Goal: Transaction & Acquisition: Purchase product/service

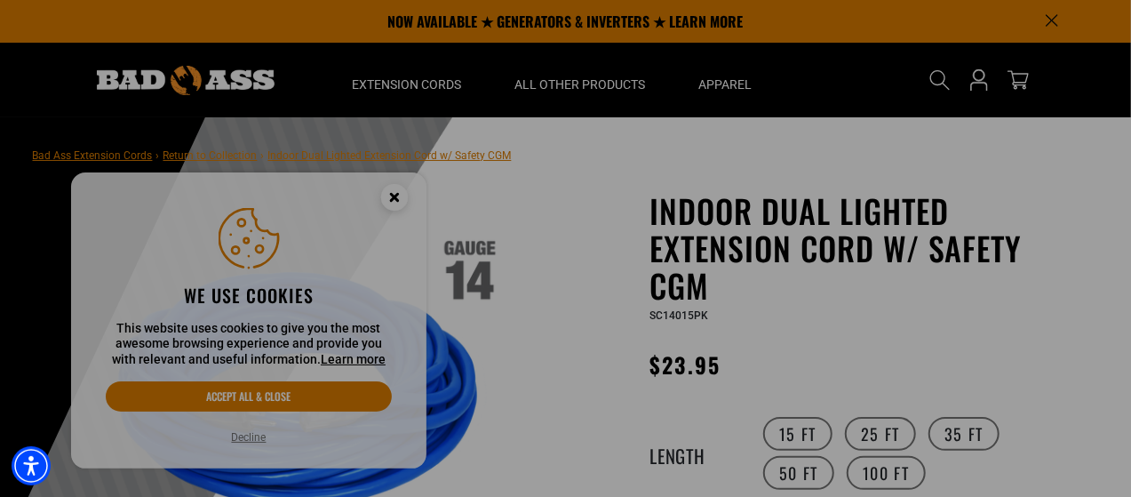
scroll to position [62, 0]
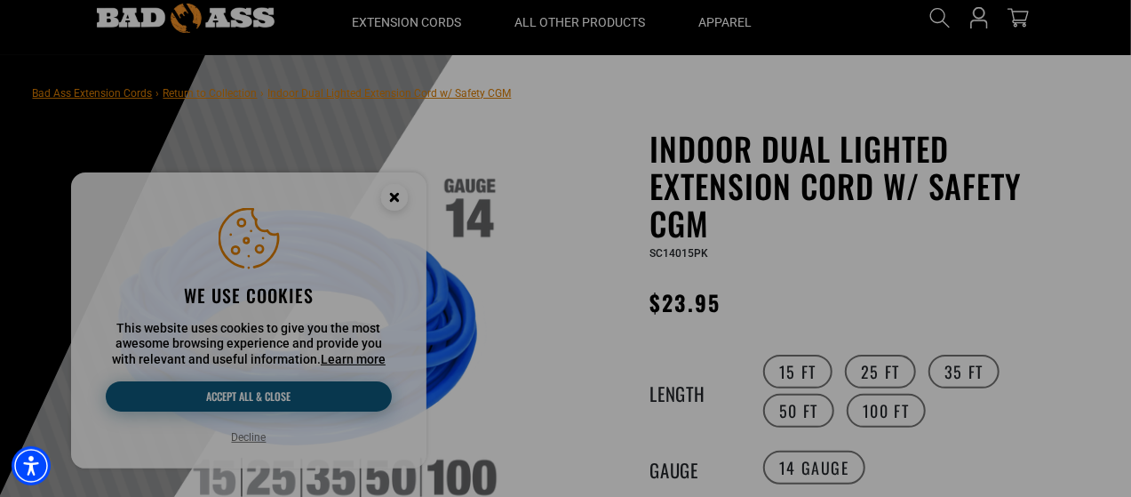
click at [245, 404] on button "Accept all & close" at bounding box center [249, 396] width 286 height 30
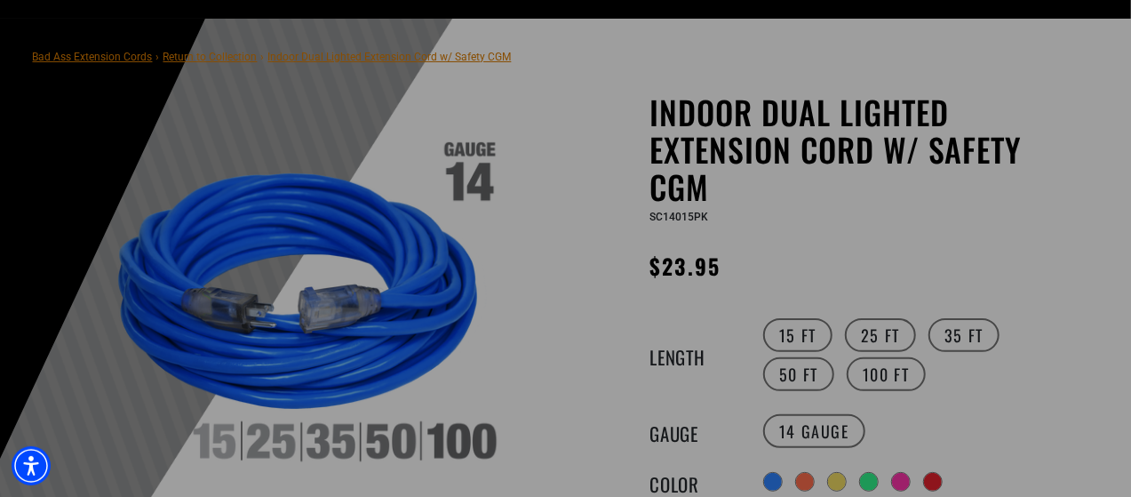
scroll to position [101, 0]
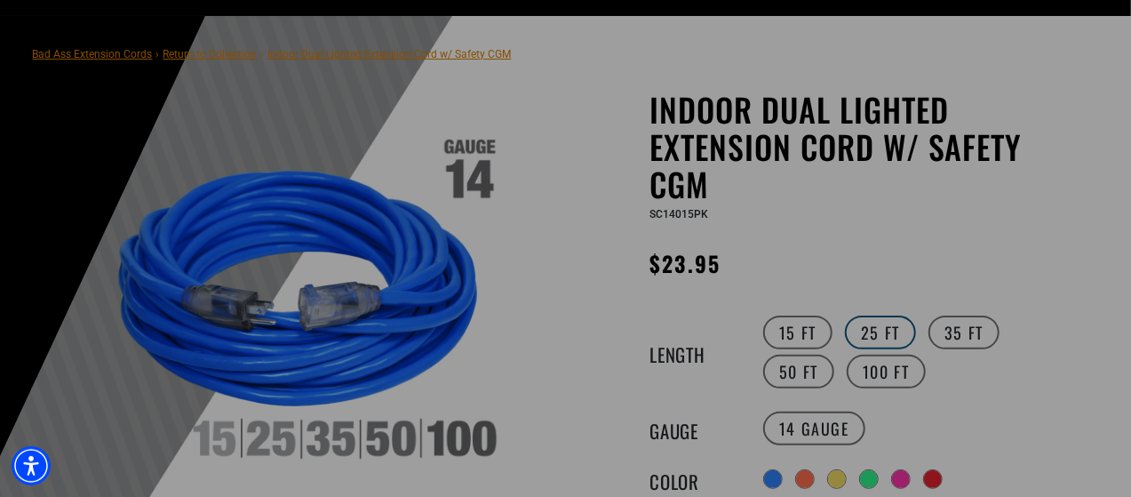
click at [862, 315] on label "25 FT" at bounding box center [880, 332] width 71 height 34
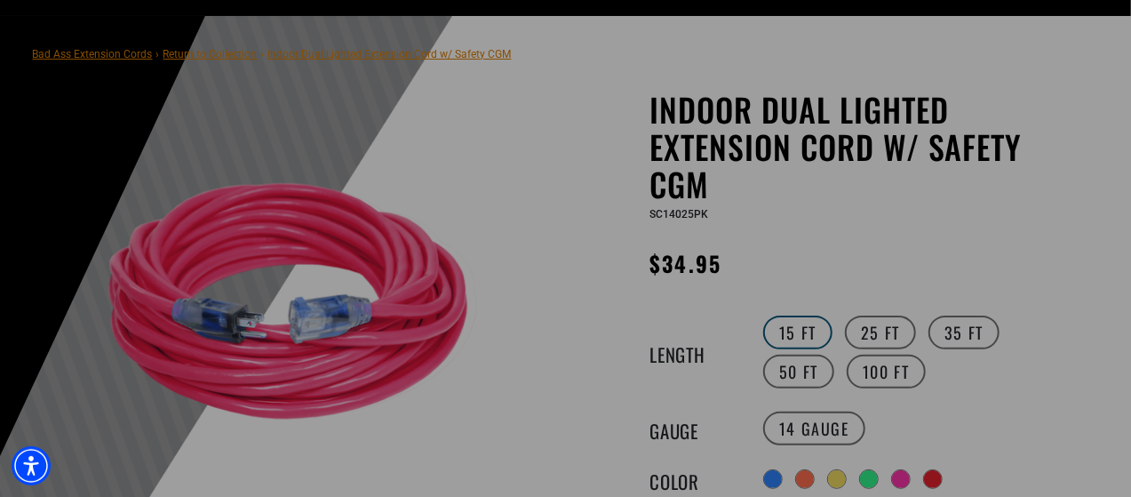
click at [811, 330] on label "15 FT" at bounding box center [797, 332] width 69 height 34
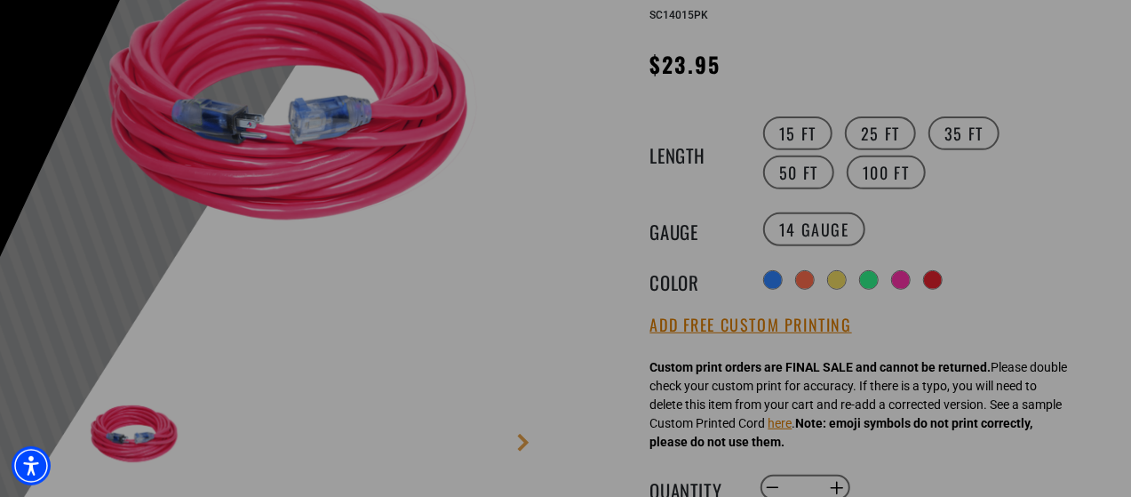
scroll to position [301, 0]
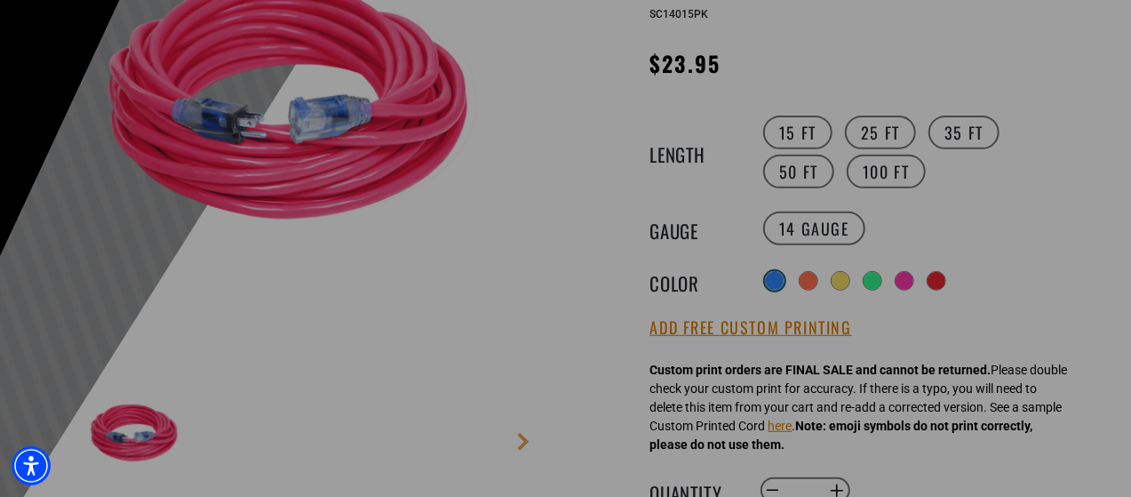
click at [769, 282] on div at bounding box center [775, 281] width 18 height 18
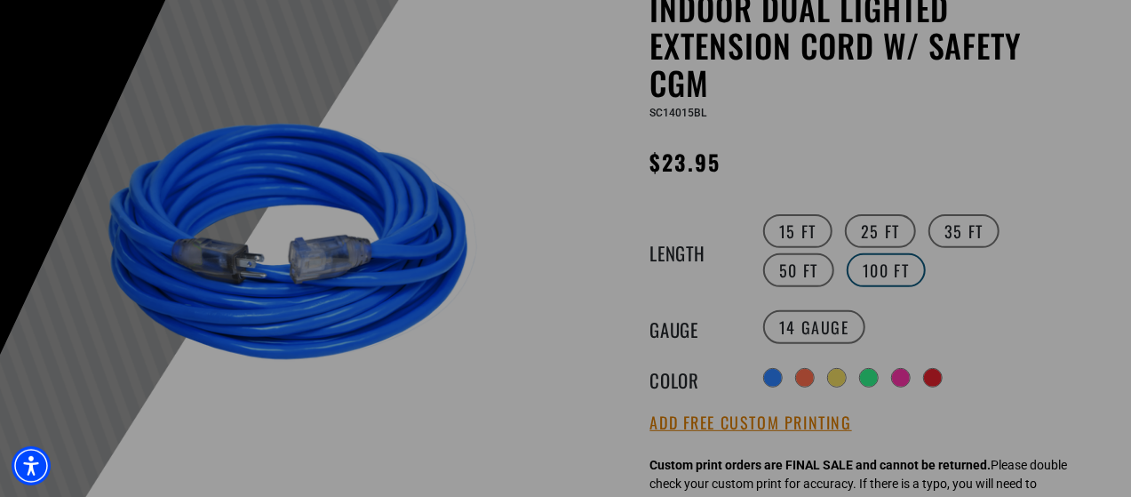
scroll to position [203, 0]
click at [881, 227] on label "25 FT" at bounding box center [880, 230] width 71 height 34
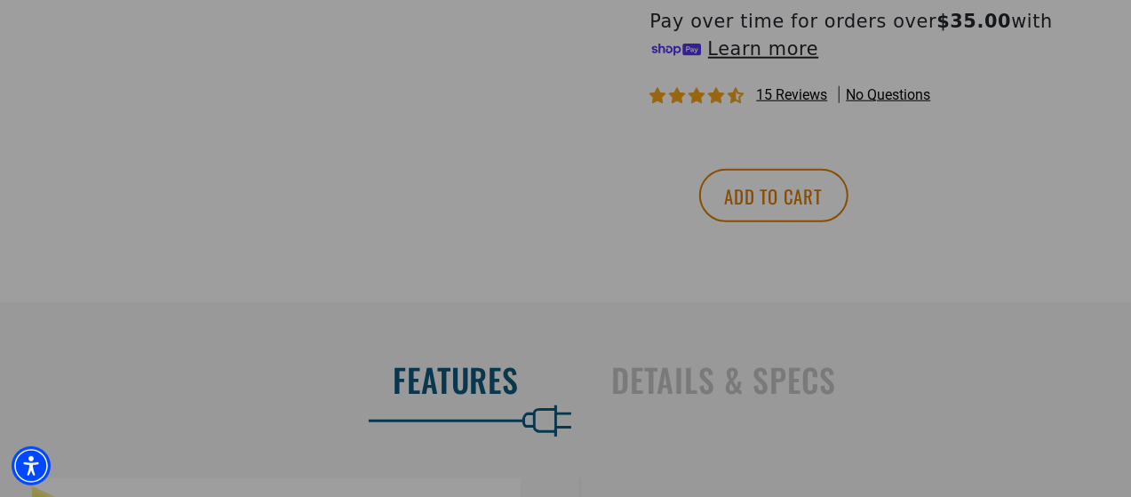
scroll to position [937, 0]
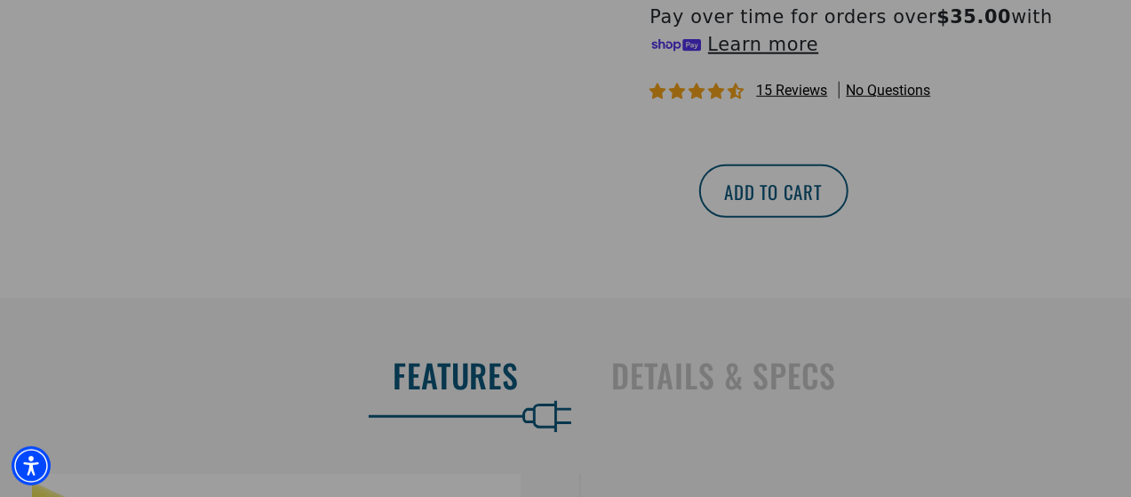
click at [848, 197] on button "Add to cart" at bounding box center [773, 190] width 149 height 53
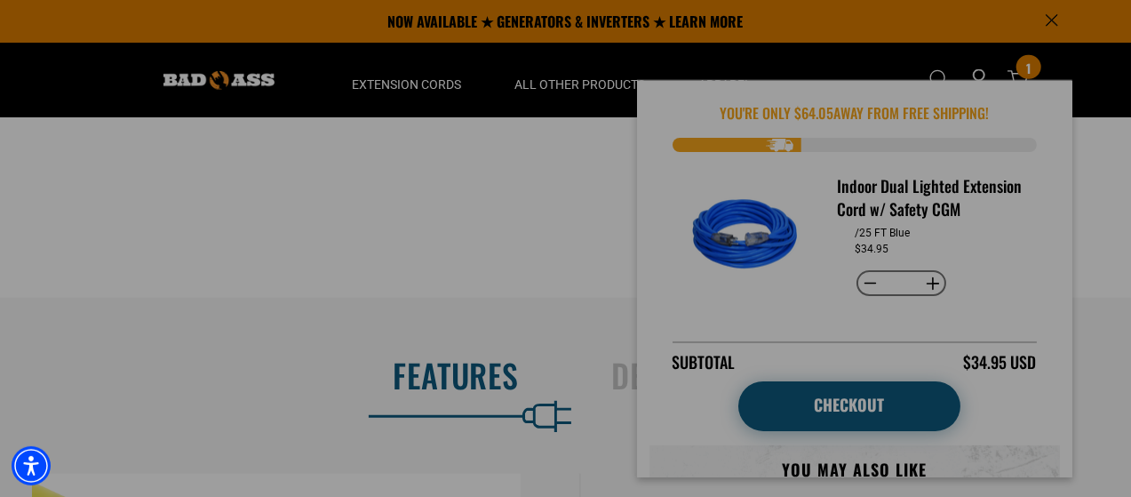
click at [803, 426] on link "Checkout" at bounding box center [849, 406] width 222 height 50
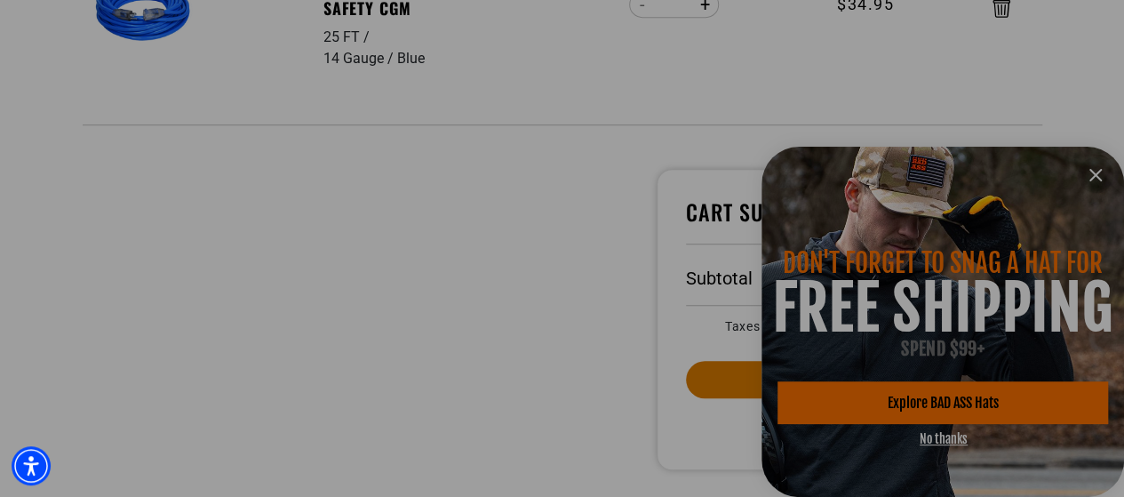
scroll to position [479, 0]
click at [1095, 179] on icon "information" at bounding box center [1095, 174] width 21 height 21
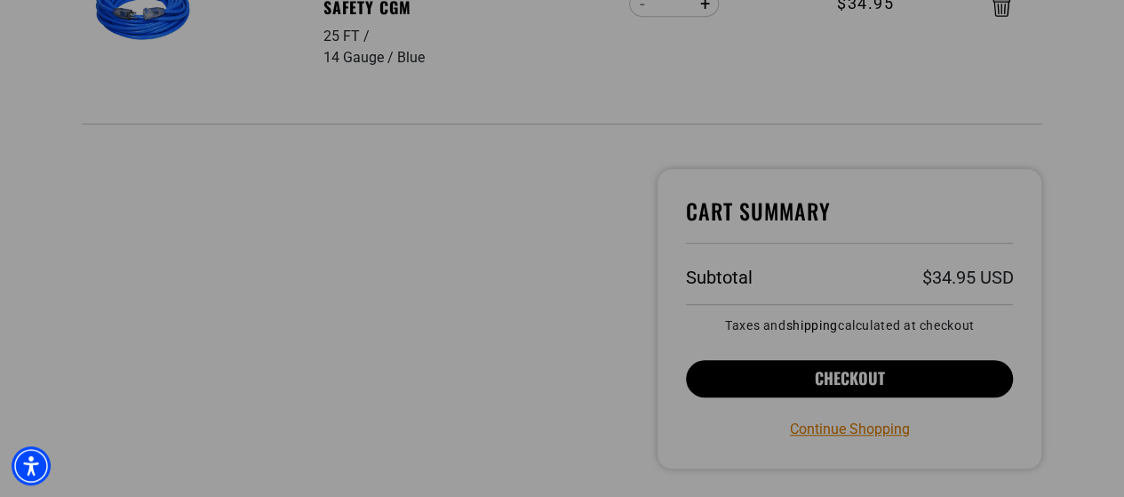
click at [816, 386] on button "Checkout" at bounding box center [850, 378] width 328 height 37
